Goal: Information Seeking & Learning: Learn about a topic

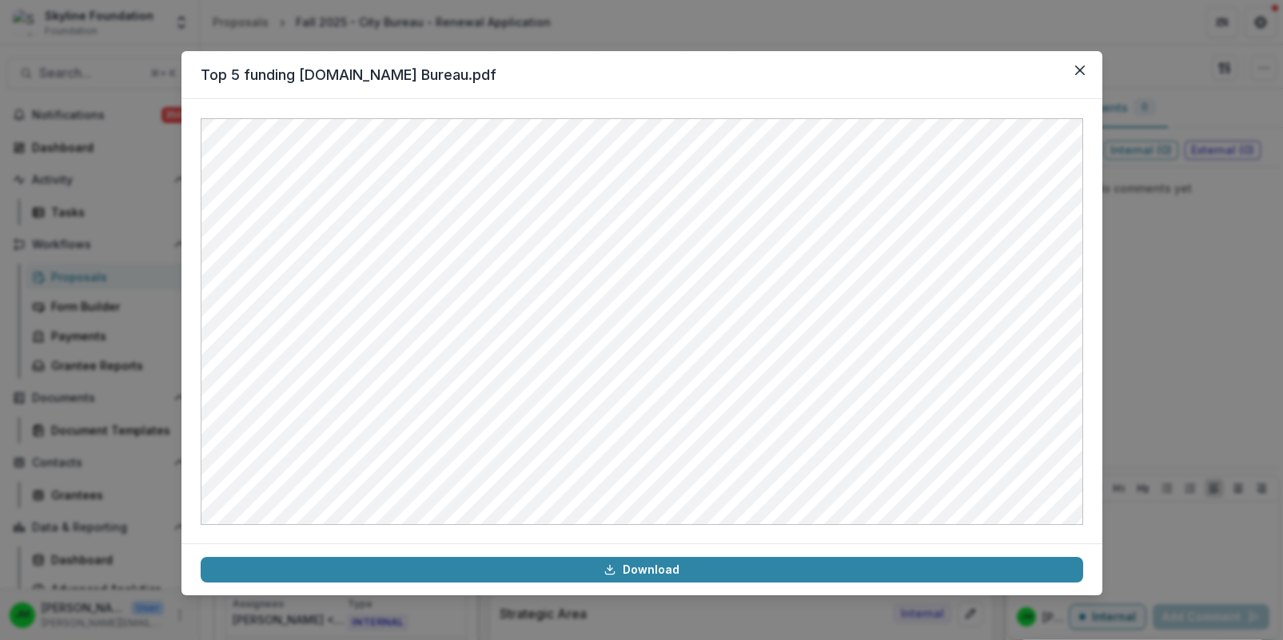
scroll to position [4340, 0]
click at [1077, 67] on icon "Close" at bounding box center [1079, 71] width 10 height 10
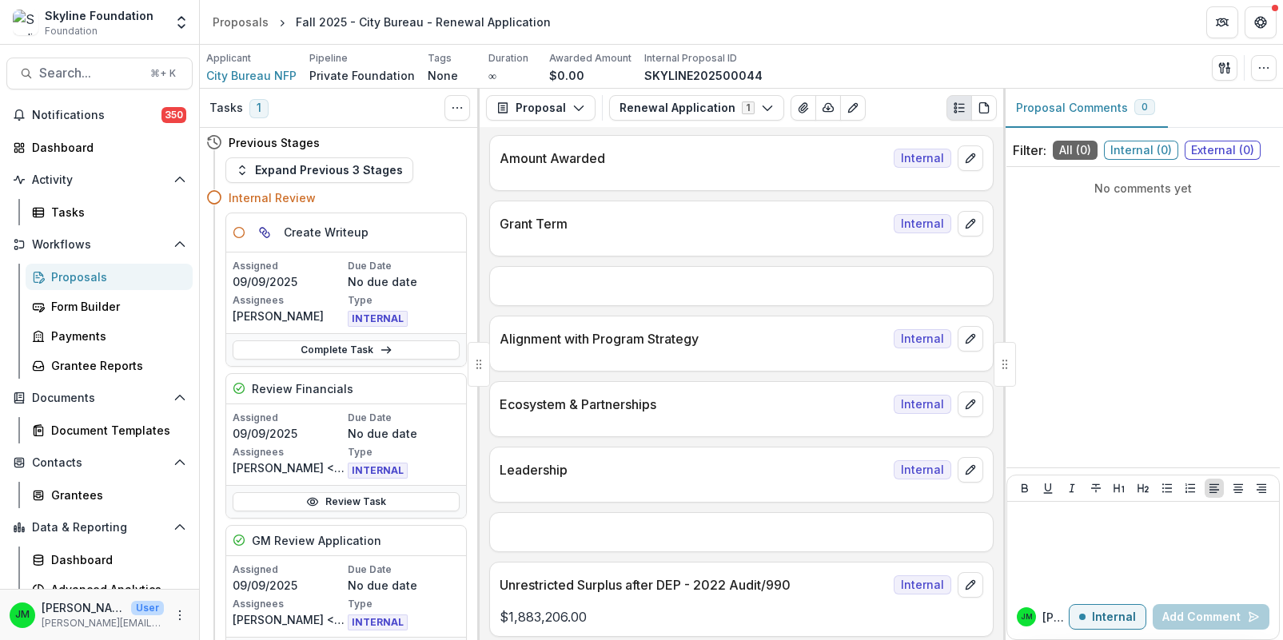
scroll to position [1279, 0]
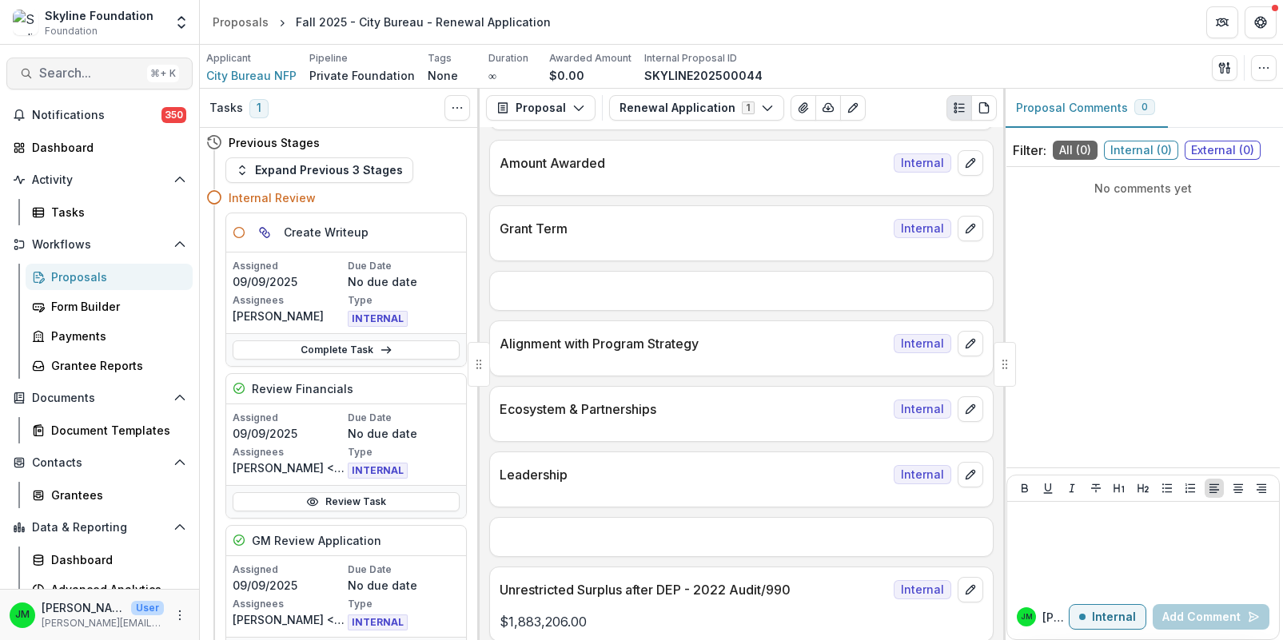
click at [54, 73] on span "Search..." at bounding box center [89, 73] width 101 height 15
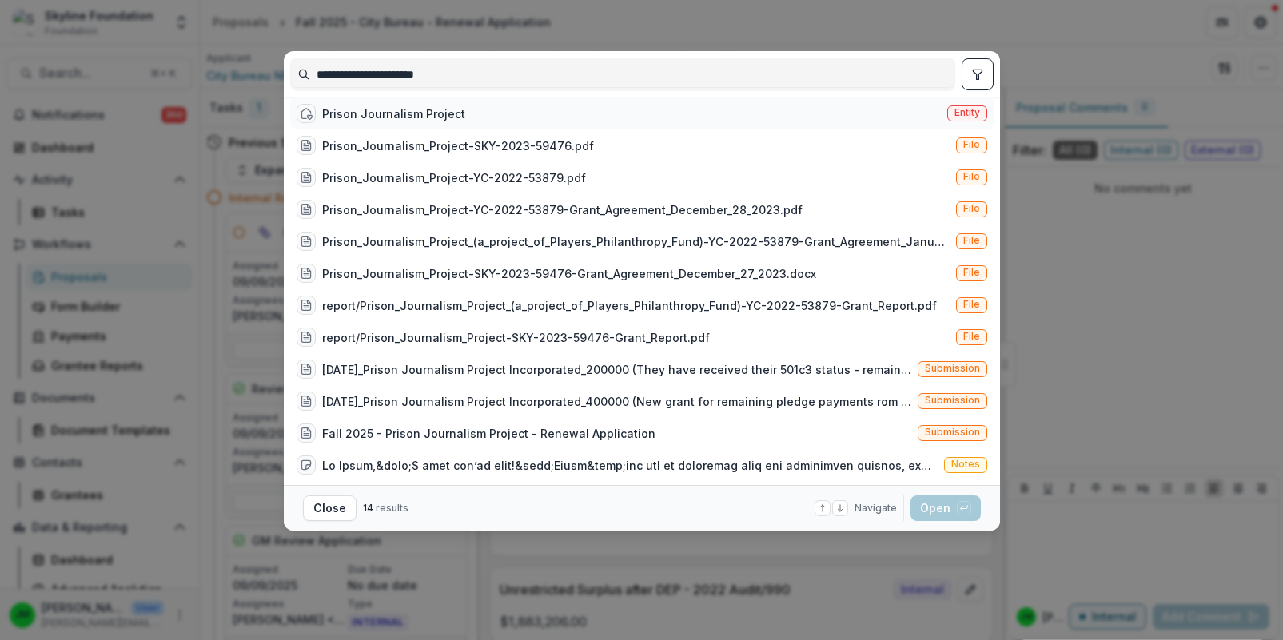
type input "**********"
click at [367, 108] on div "Prison Journalism Project Entity" at bounding box center [641, 114] width 703 height 32
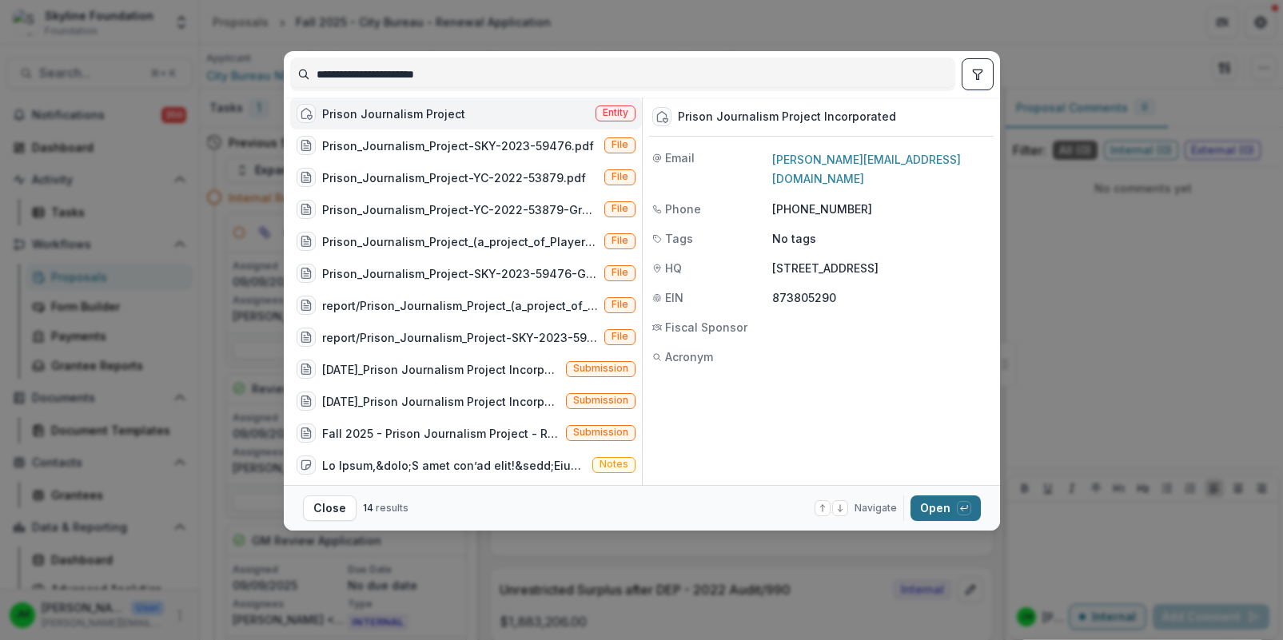
click at [953, 515] on button "Open with enter key" at bounding box center [945, 509] width 70 height 26
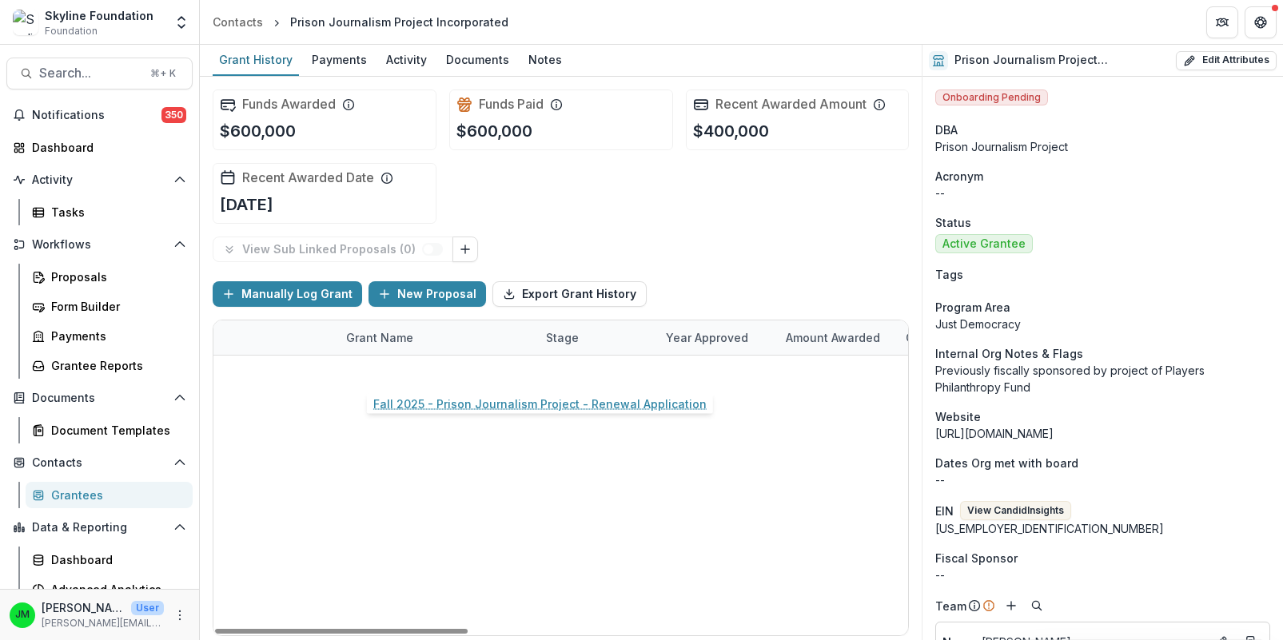
click at [526, 372] on link "Fall 2025 - Prison Journalism Project - Renewal Application" at bounding box center [457, 372] width 181 height 17
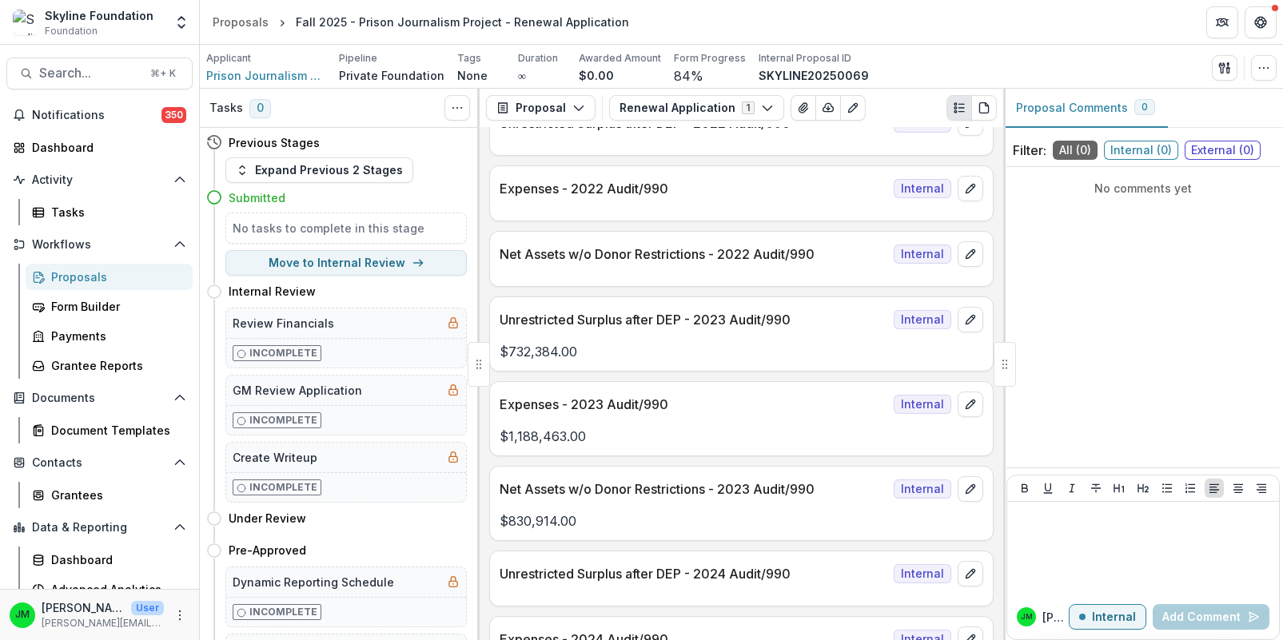
scroll to position [1675, 0]
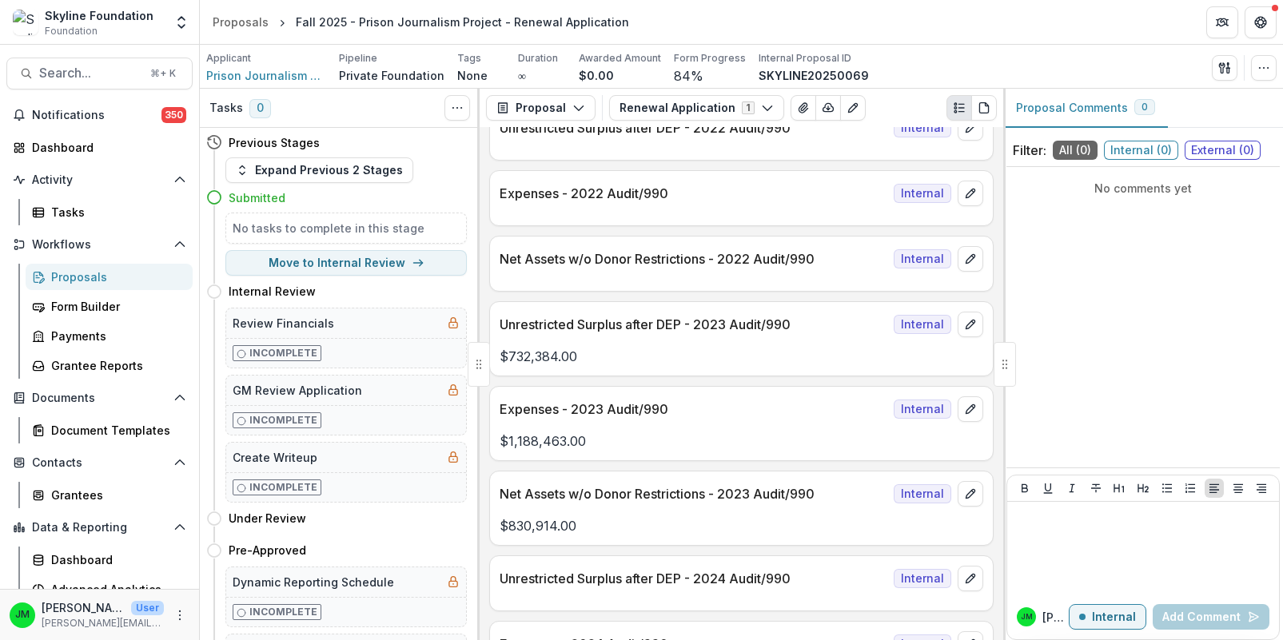
click at [535, 347] on p "$732,384.00" at bounding box center [741, 356] width 484 height 19
click at [536, 315] on p "Unrestricted Surplus after DEP - 2023 Audit/990" at bounding box center [693, 324] width 388 height 19
click at [92, 70] on span "Search..." at bounding box center [89, 73] width 101 height 15
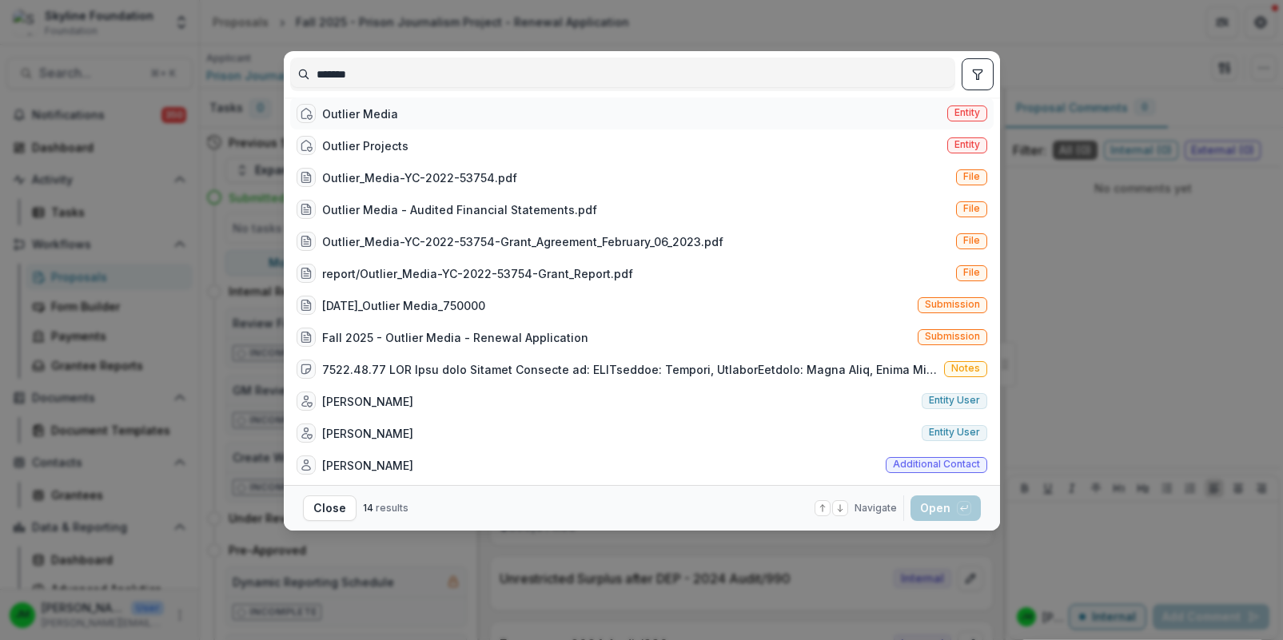
type input "*******"
click at [354, 121] on div "Outlier Media" at bounding box center [360, 113] width 76 height 17
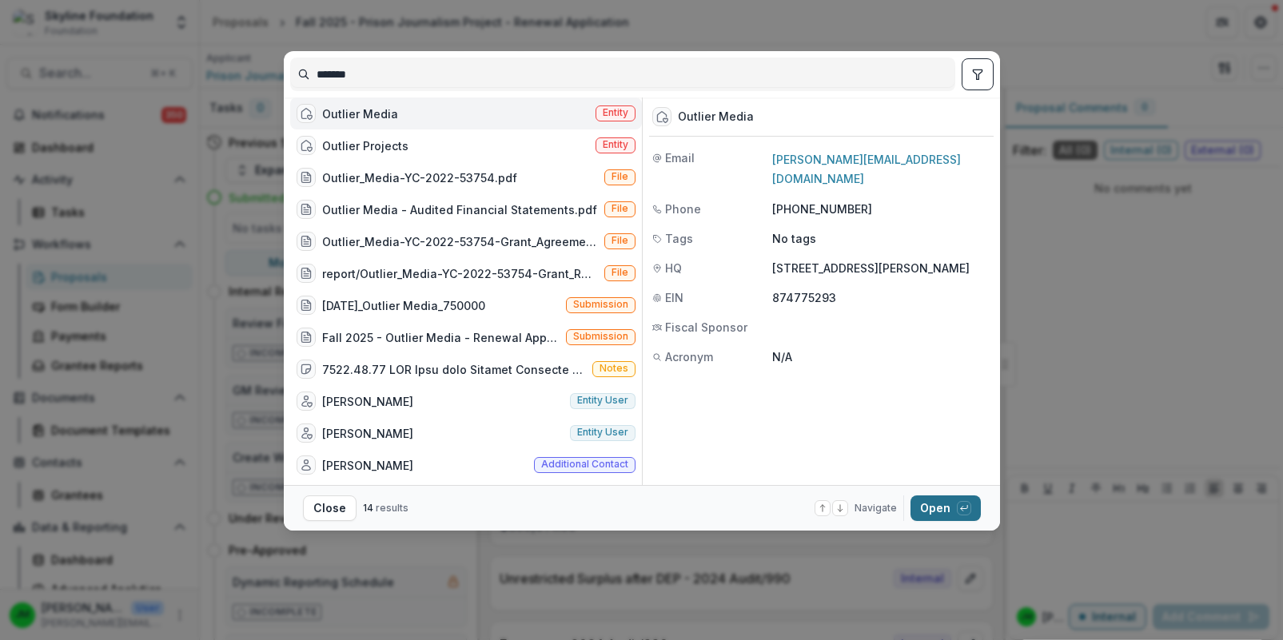
click at [933, 508] on button "Open with enter key" at bounding box center [945, 509] width 70 height 26
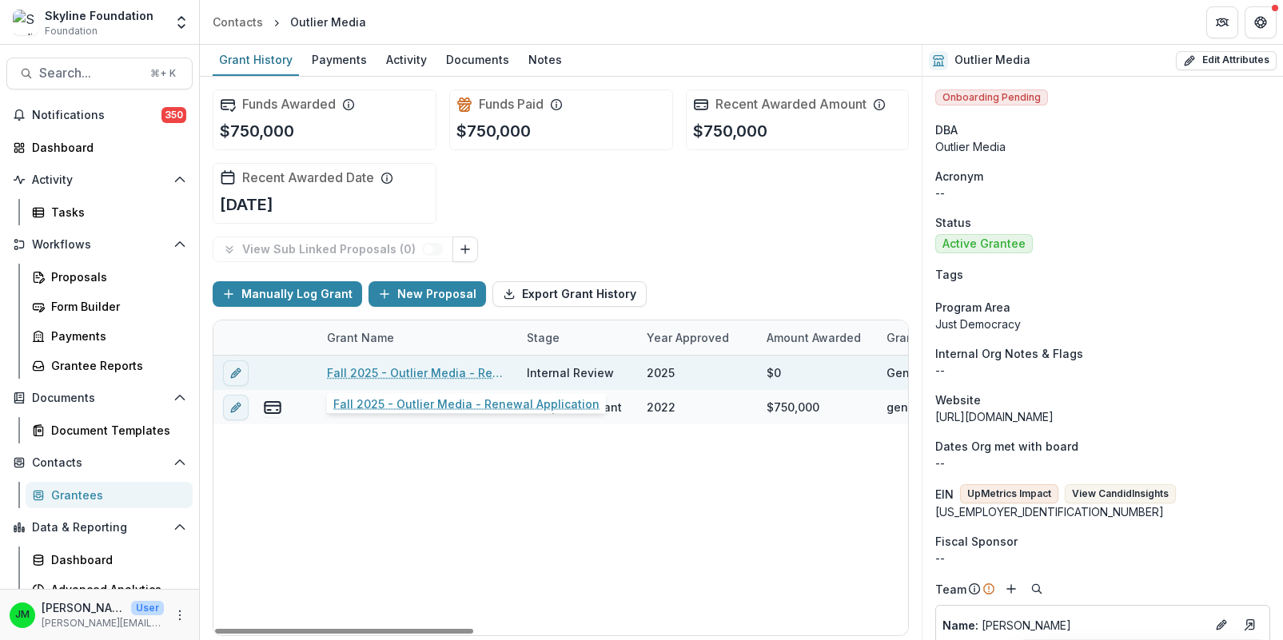
click at [444, 371] on link "Fall 2025 - Outlier Media - Renewal Application" at bounding box center [417, 372] width 181 height 17
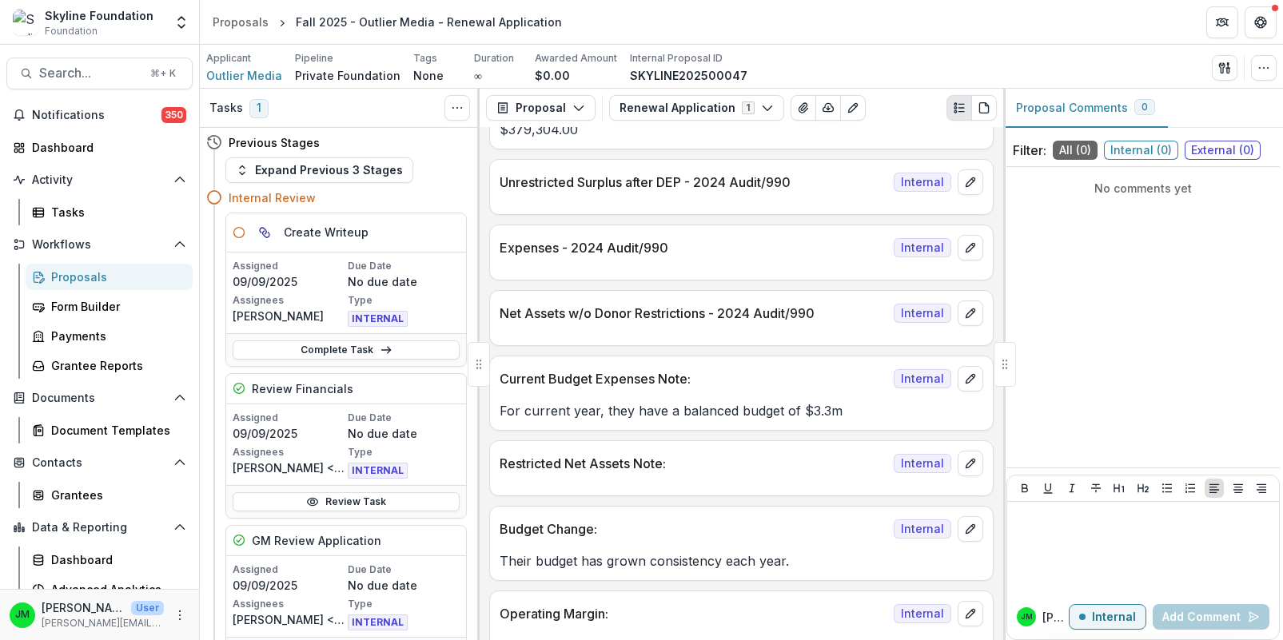
scroll to position [2191, 0]
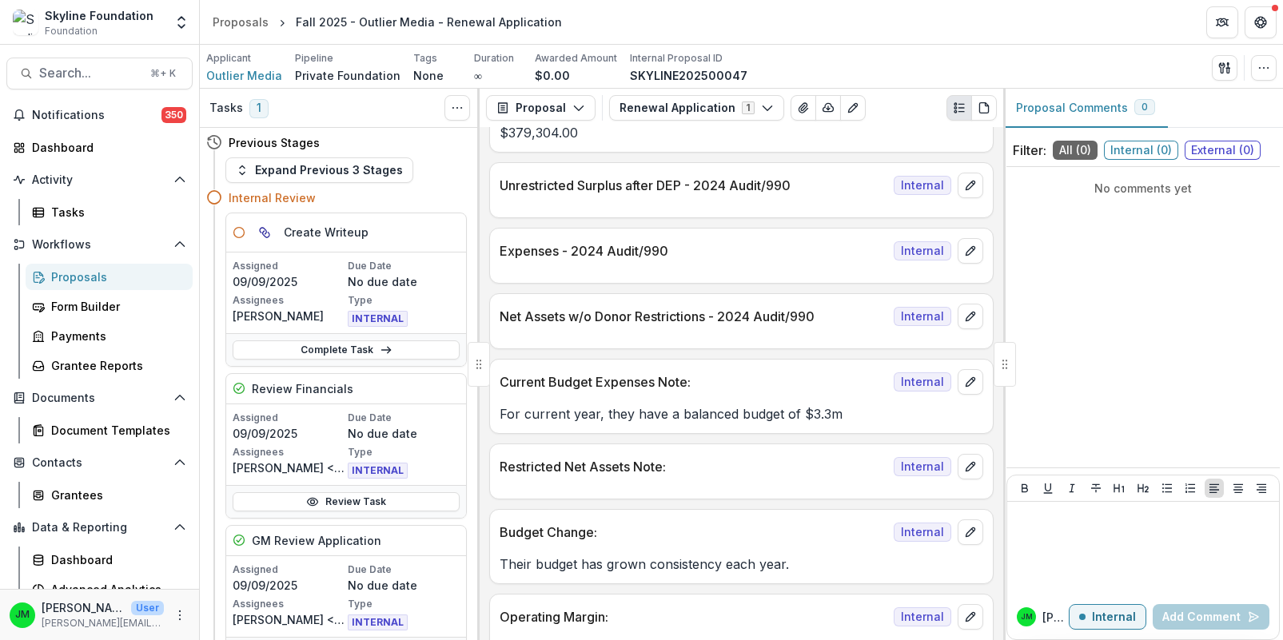
drag, startPoint x: 842, startPoint y: 396, endPoint x: 483, endPoint y: 389, distance: 358.9
click at [483, 389] on div "Text Block Internal Grant Note & Flags Internal Who completed the application? …" at bounding box center [741, 383] width 523 height 513
copy p "For current year, they have a balanced budget of $3.3m"
